Goal: Information Seeking & Learning: Learn about a topic

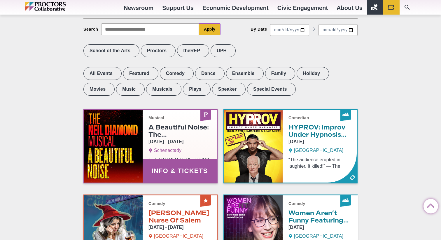
scroll to position [199, 0]
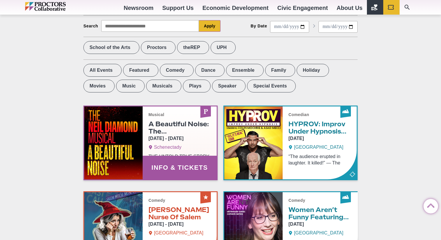
click at [164, 124] on link "Info & Tickets" at bounding box center [150, 142] width 132 height 73
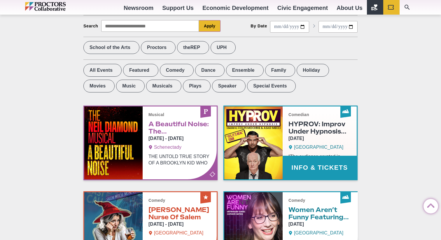
click at [319, 138] on link "Info & Tickets" at bounding box center [290, 142] width 132 height 73
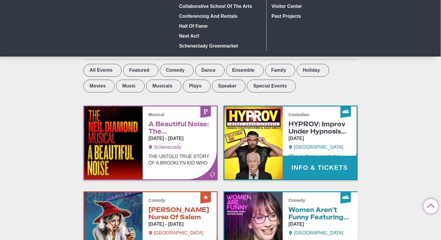
scroll to position [0, 0]
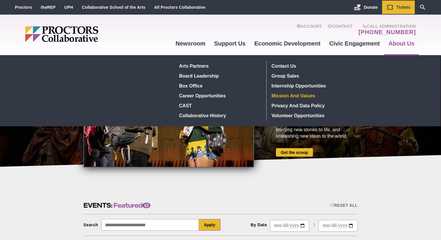
click at [288, 95] on link "Mission and Values" at bounding box center [311, 96] width 85 height 10
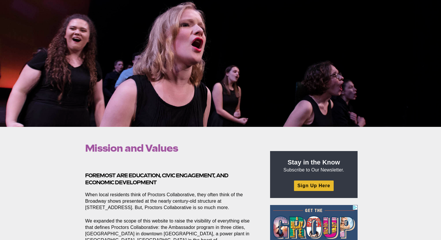
scroll to position [62, 0]
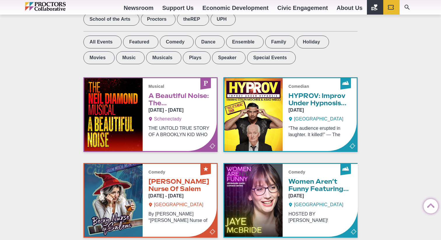
scroll to position [220, 0]
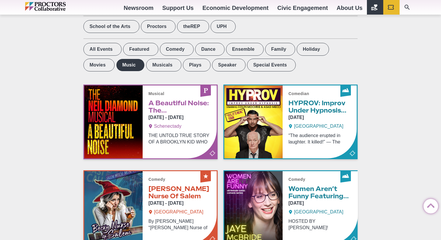
click at [116, 67] on label "Music" at bounding box center [130, 65] width 29 height 13
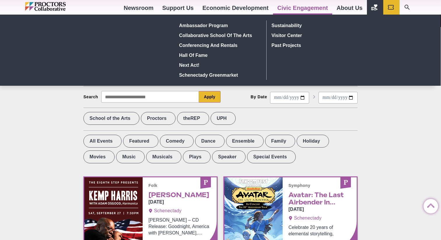
scroll to position [0, 0]
